Goal: Information Seeking & Learning: Learn about a topic

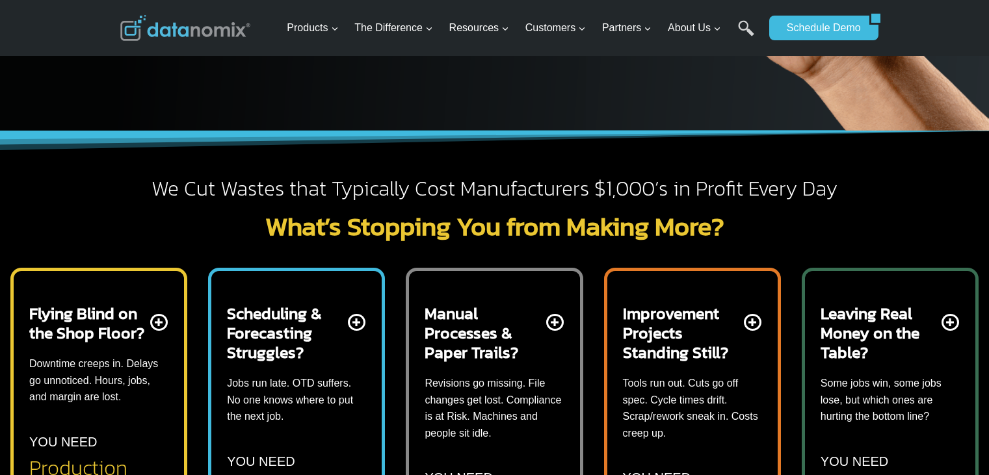
scroll to position [325, 0]
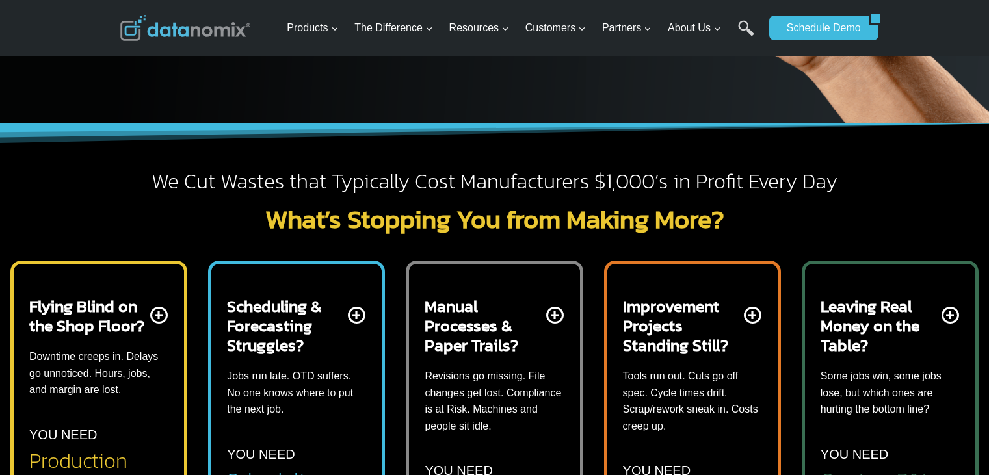
click at [538, 350] on h2 "Manual Processes & Paper Trails?" at bounding box center [483, 325] width 118 height 59
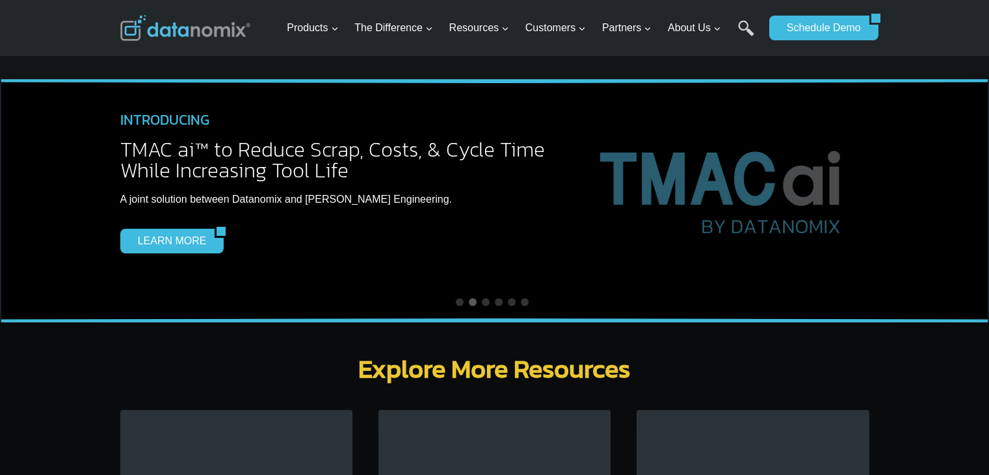
scroll to position [4030, 0]
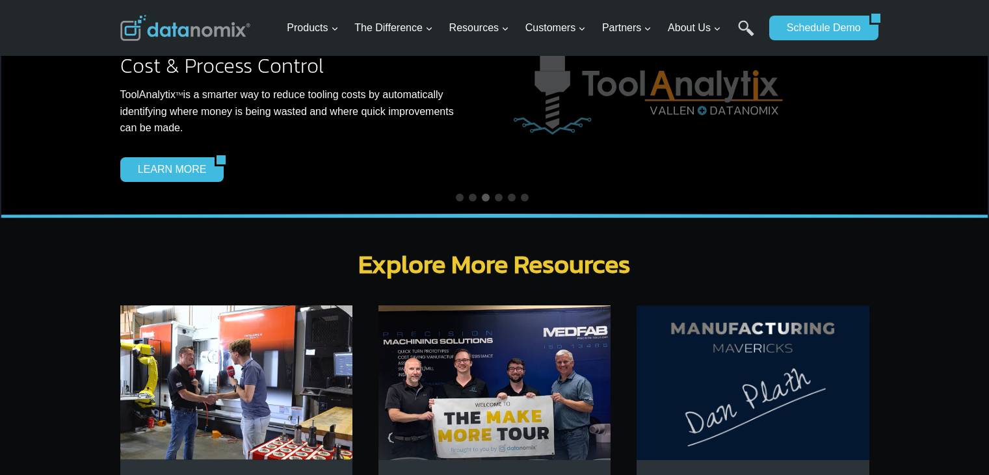
click at [240, 339] on img at bounding box center [236, 383] width 232 height 155
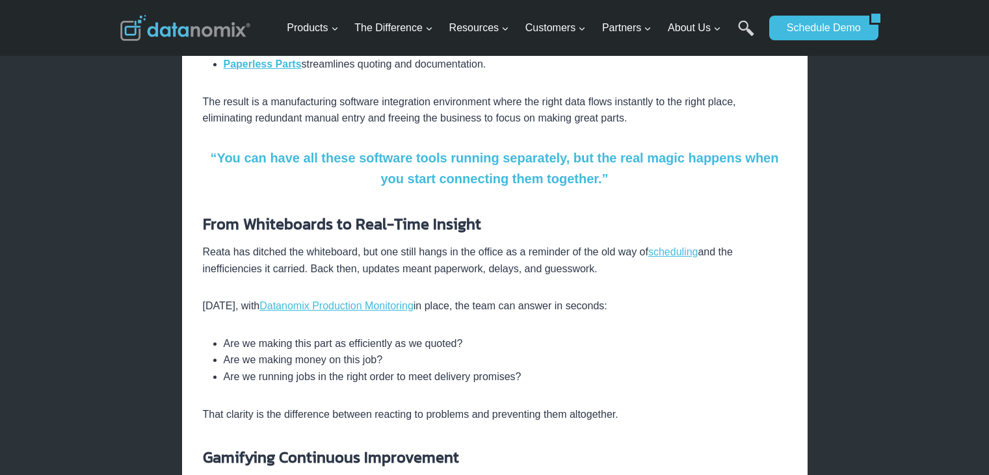
scroll to position [715, 0]
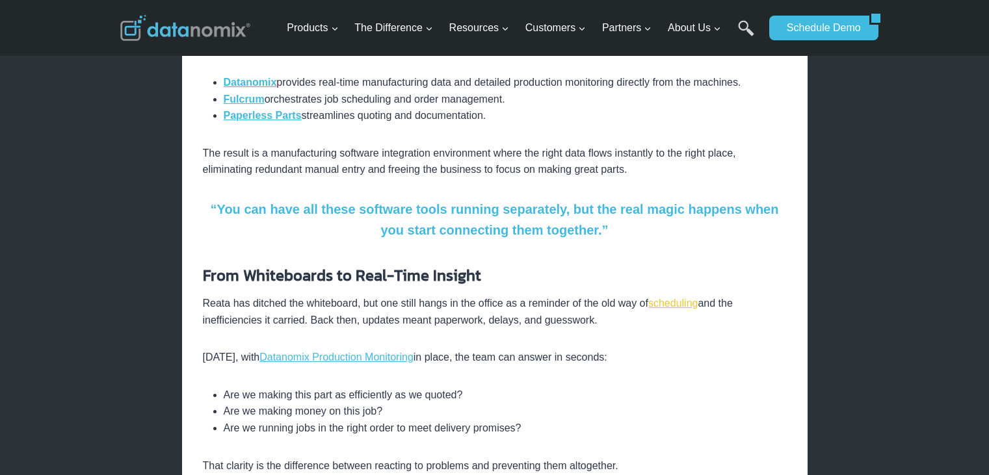
click at [679, 298] on link "scheduling" at bounding box center [673, 303] width 50 height 11
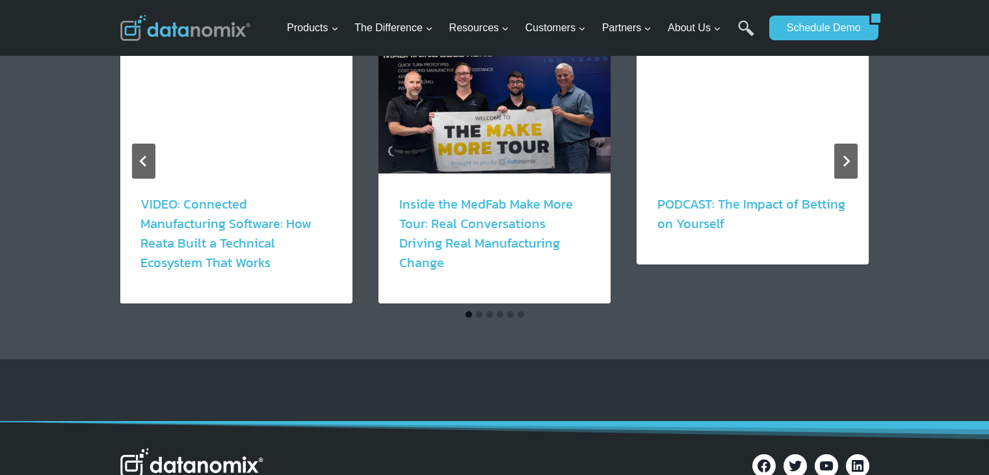
scroll to position [1430, 0]
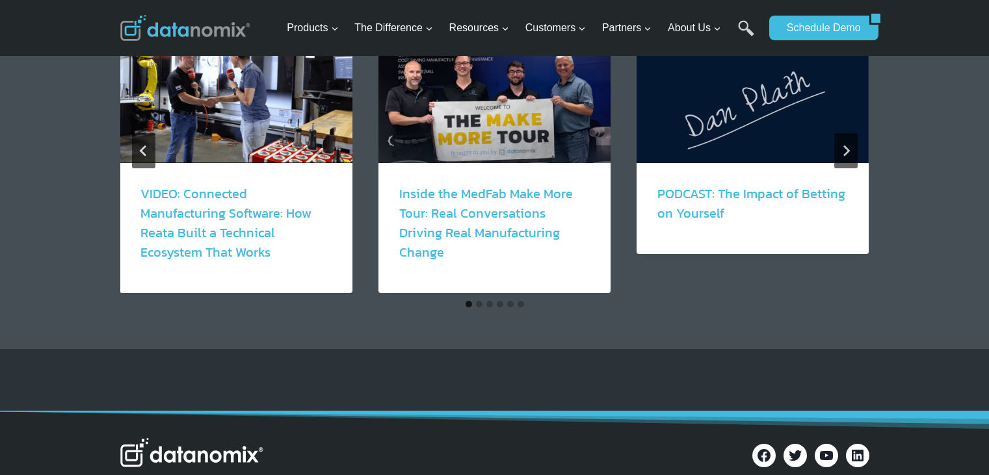
click at [517, 301] on button "Go to slide 6" at bounding box center [520, 304] width 7 height 7
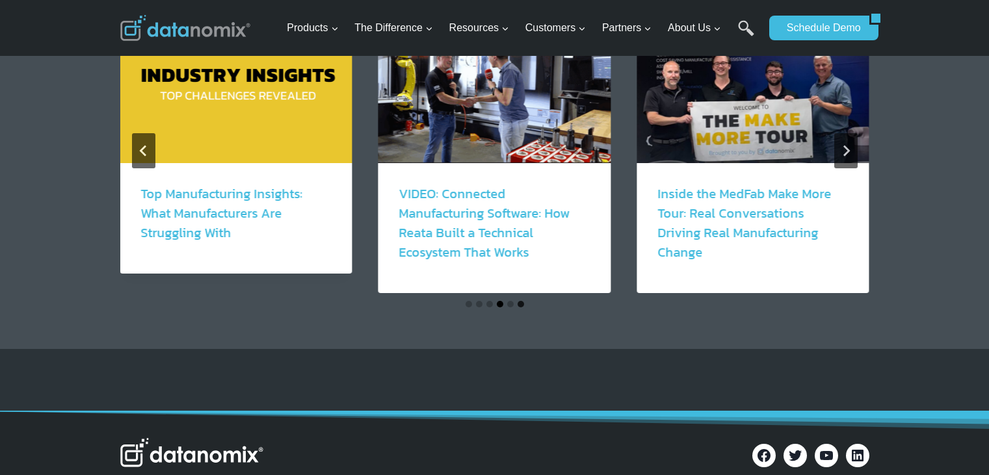
click at [497, 301] on button "Go to slide 4" at bounding box center [500, 304] width 7 height 7
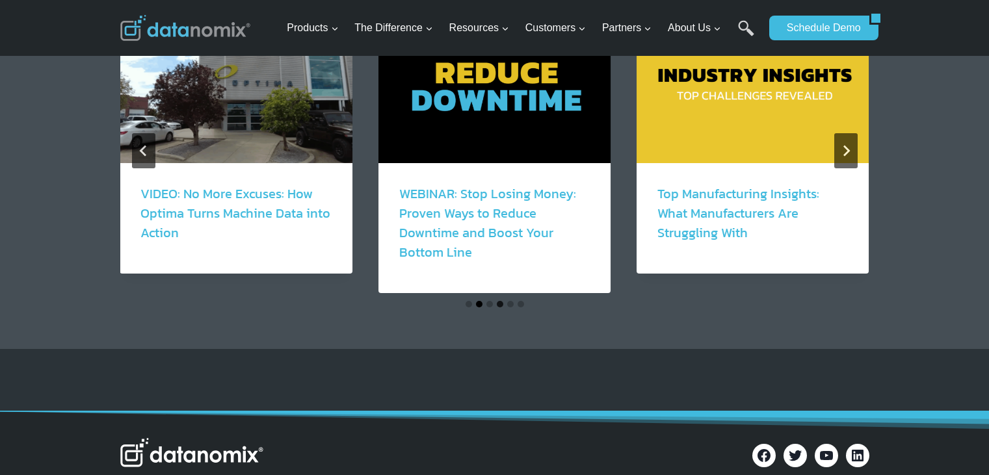
click at [480, 301] on button "Go to slide 2" at bounding box center [479, 304] width 7 height 7
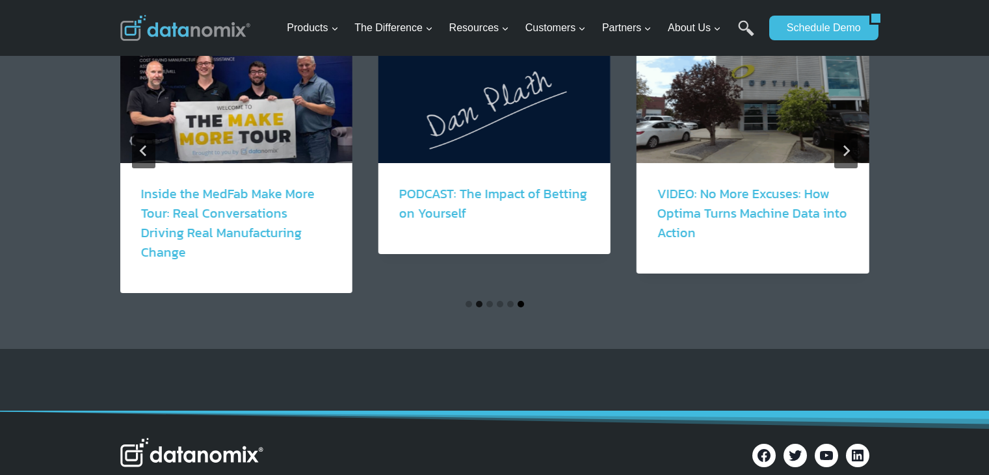
click at [521, 301] on button "Go to slide 6" at bounding box center [520, 304] width 7 height 7
